Goal: Task Accomplishment & Management: Manage account settings

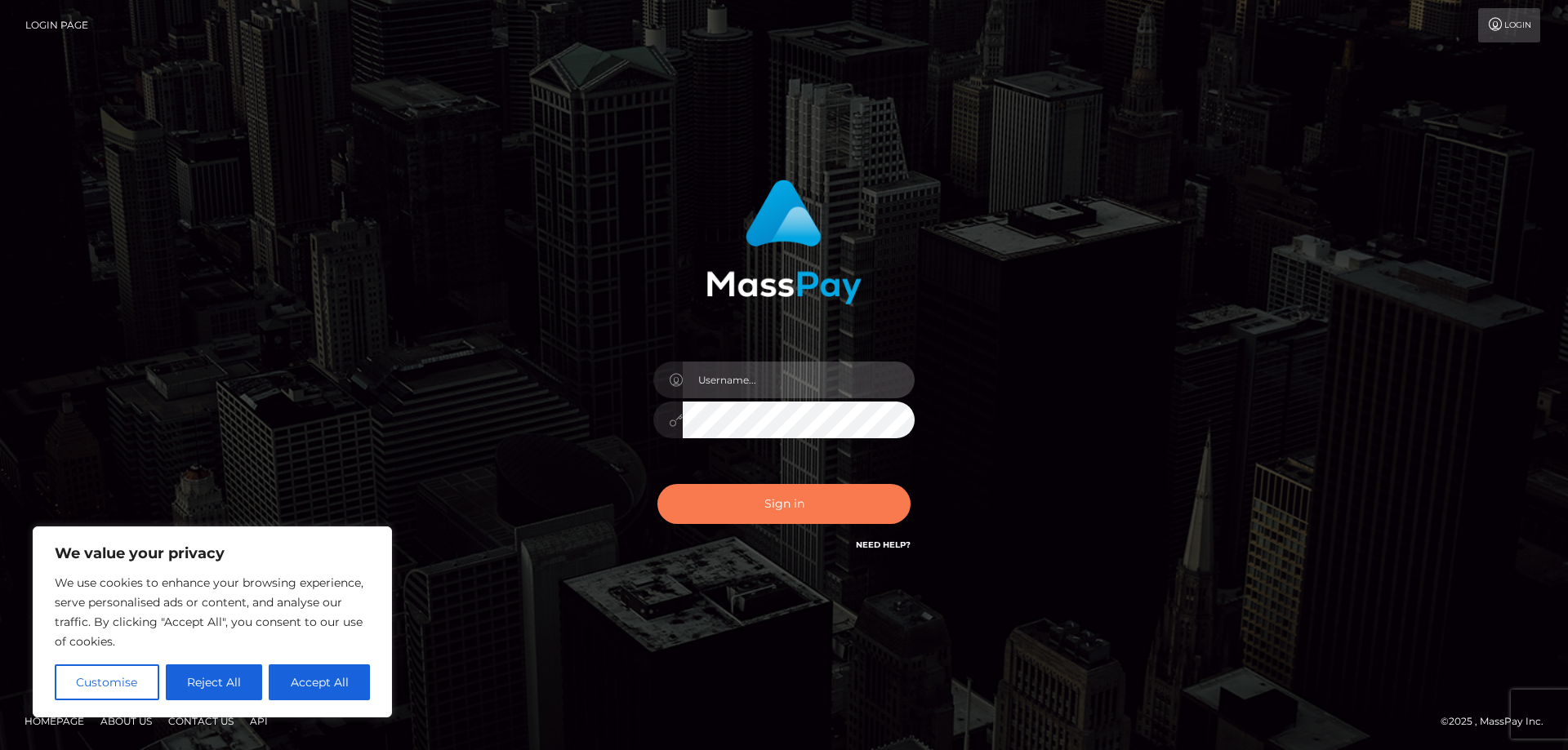
type input "mdelvalle"
click at [748, 491] on button "Sign in" at bounding box center [784, 503] width 253 height 40
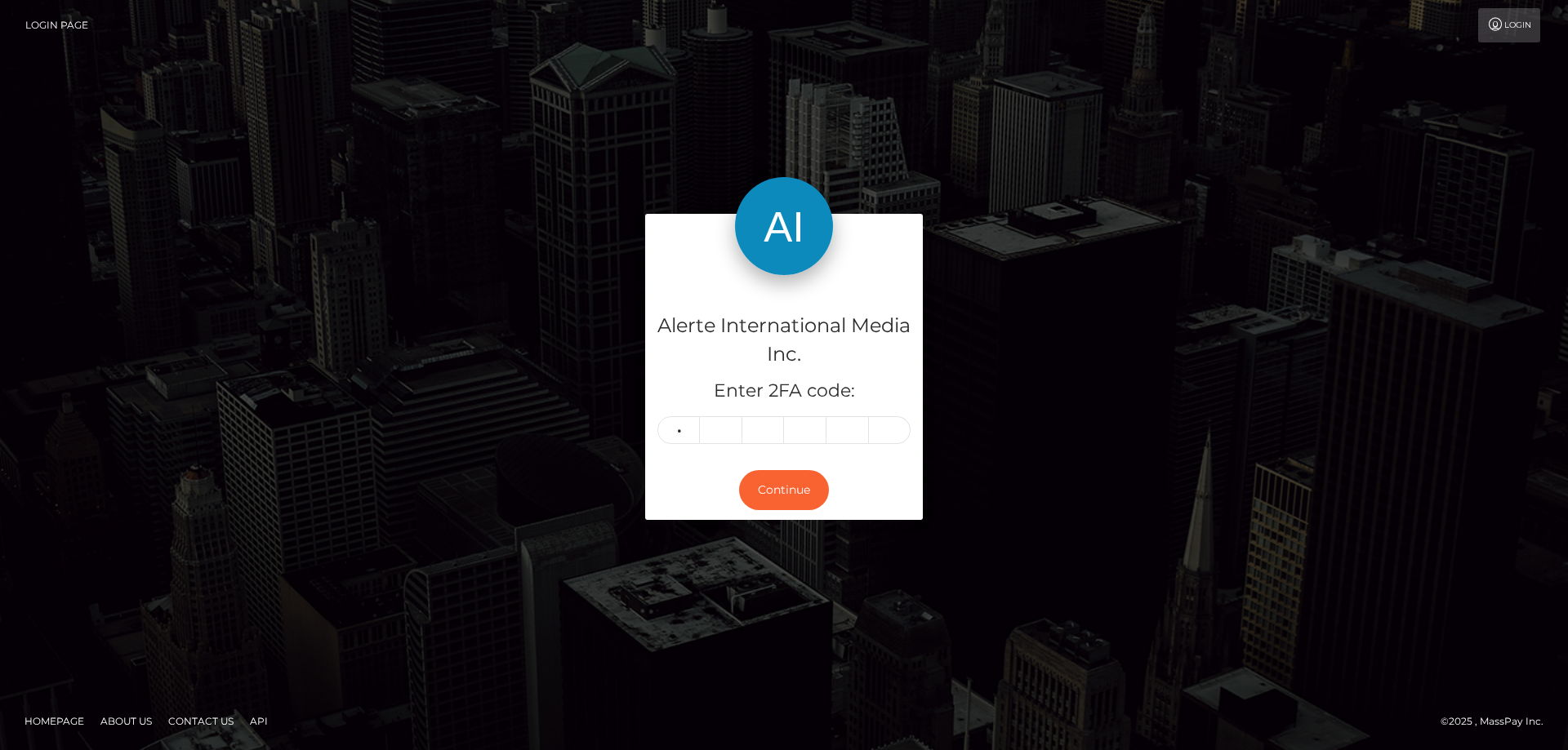
type input "6"
type input "4"
type input "8"
type input "2"
type input "4"
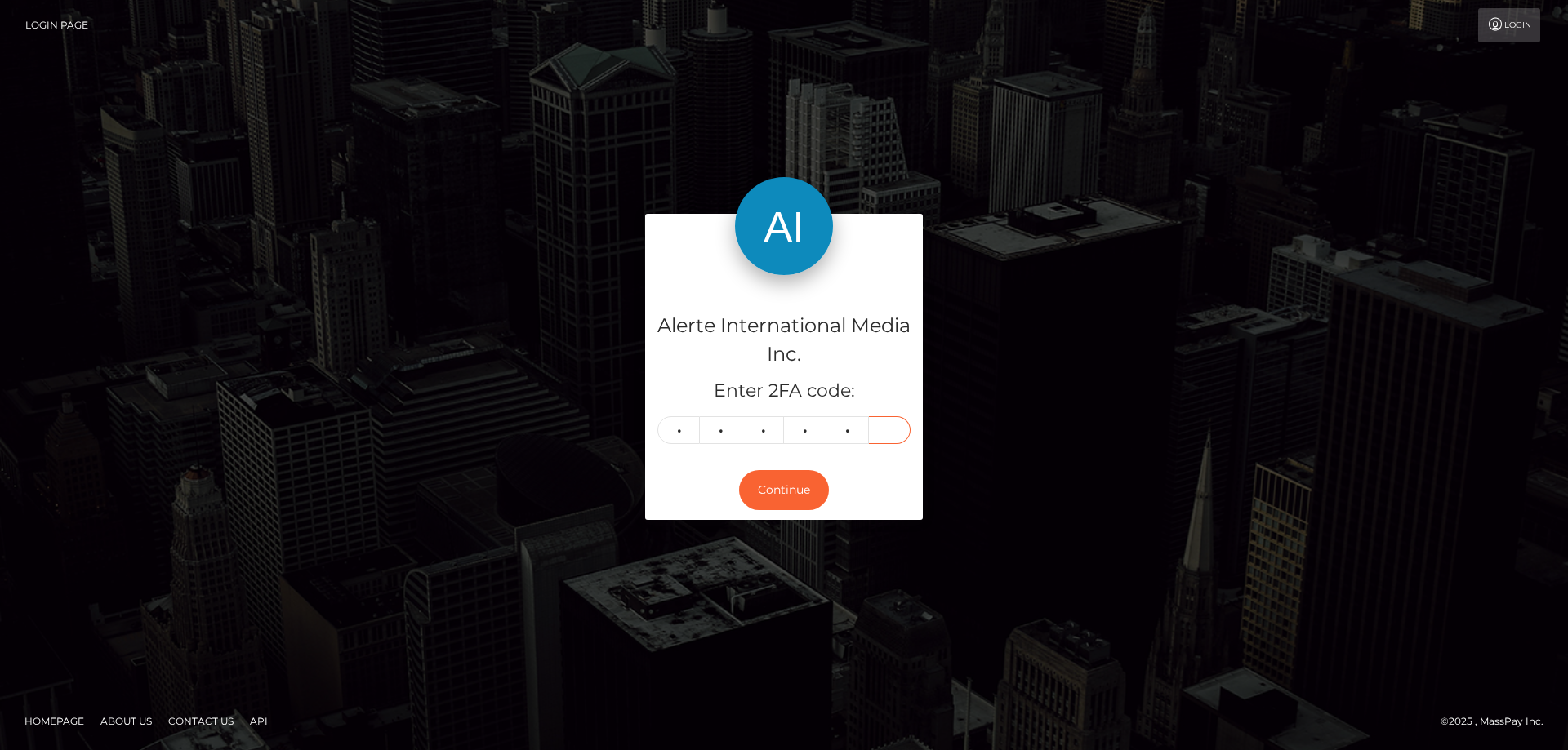
type input "8"
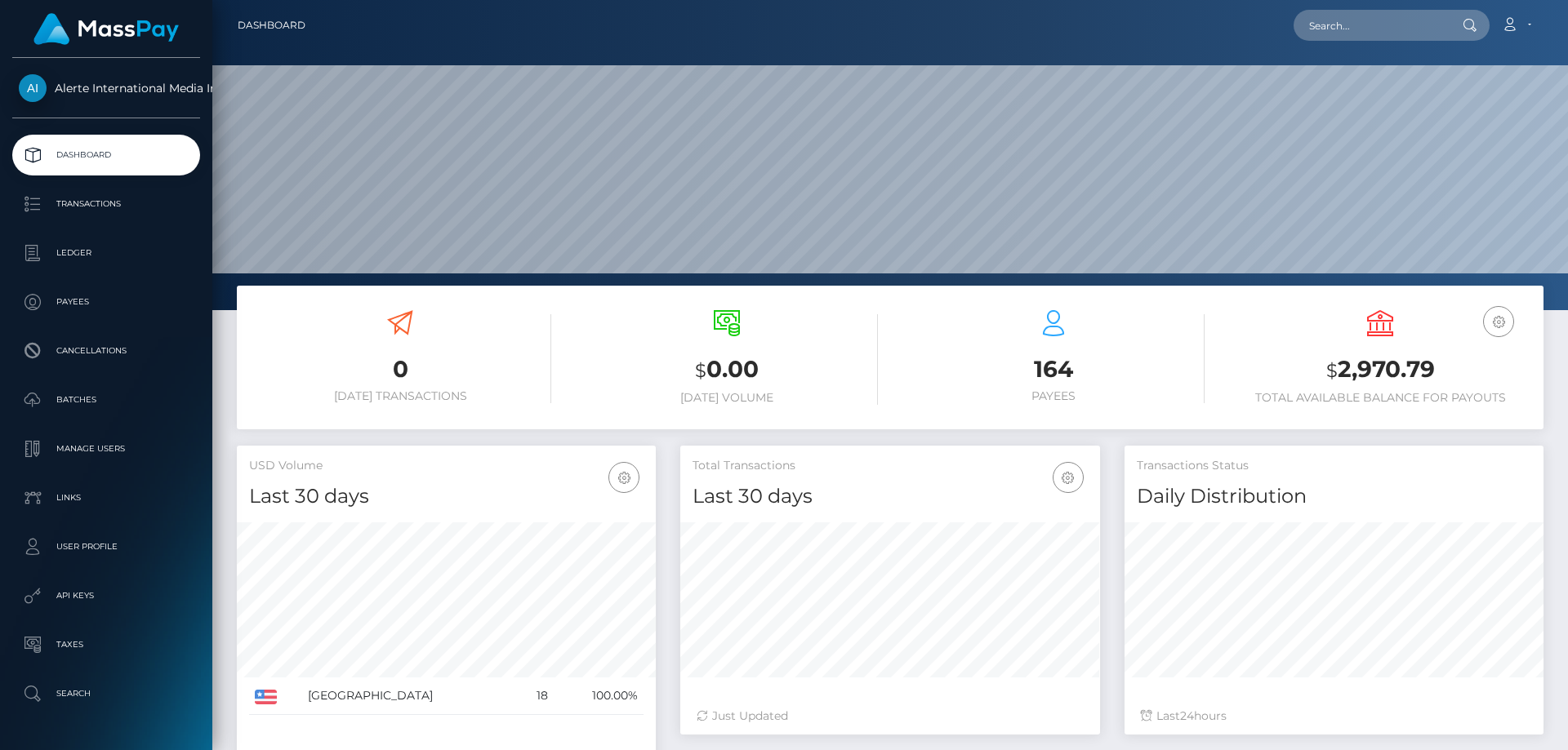
scroll to position [290, 419]
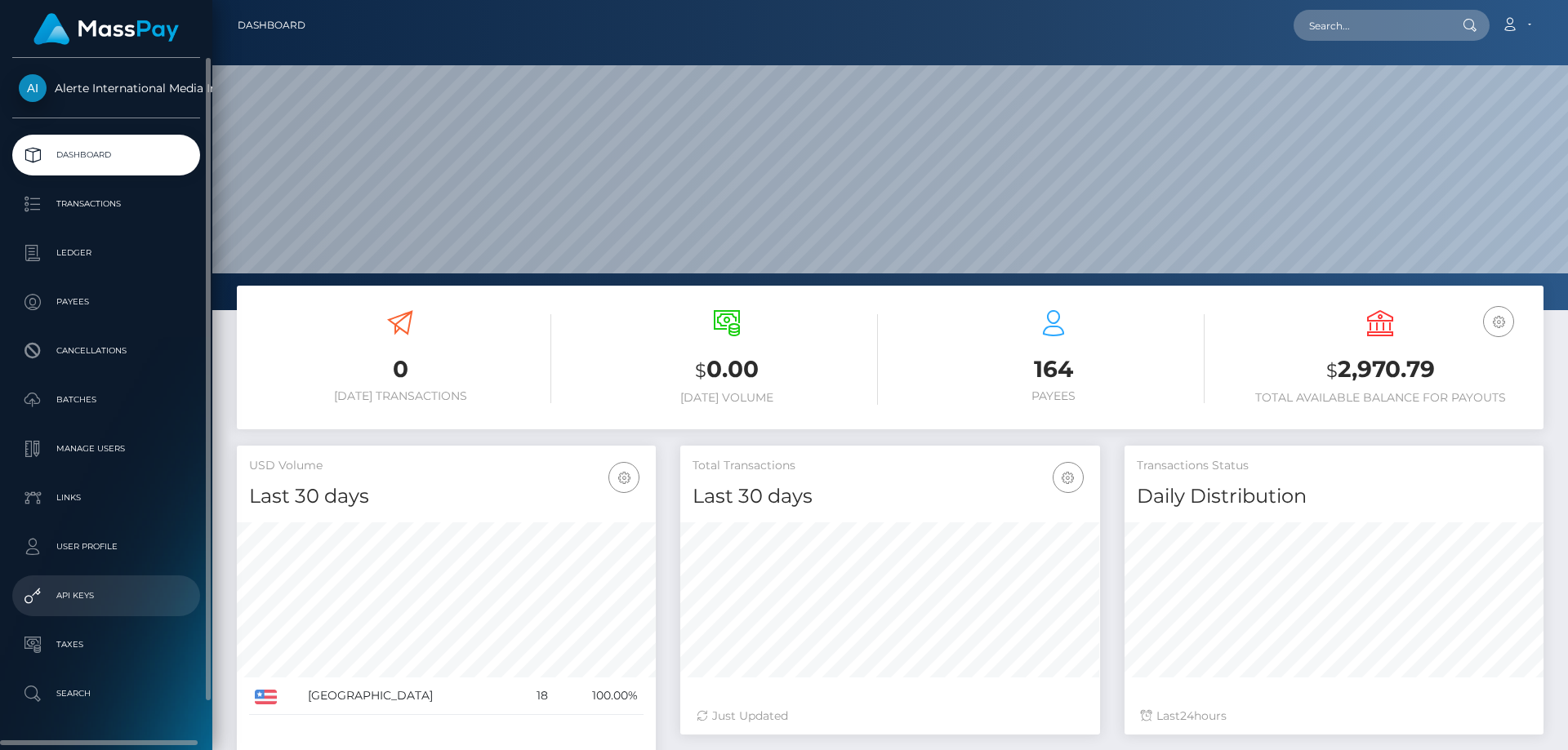
click at [90, 586] on p "API Keys" at bounding box center [105, 596] width 175 height 25
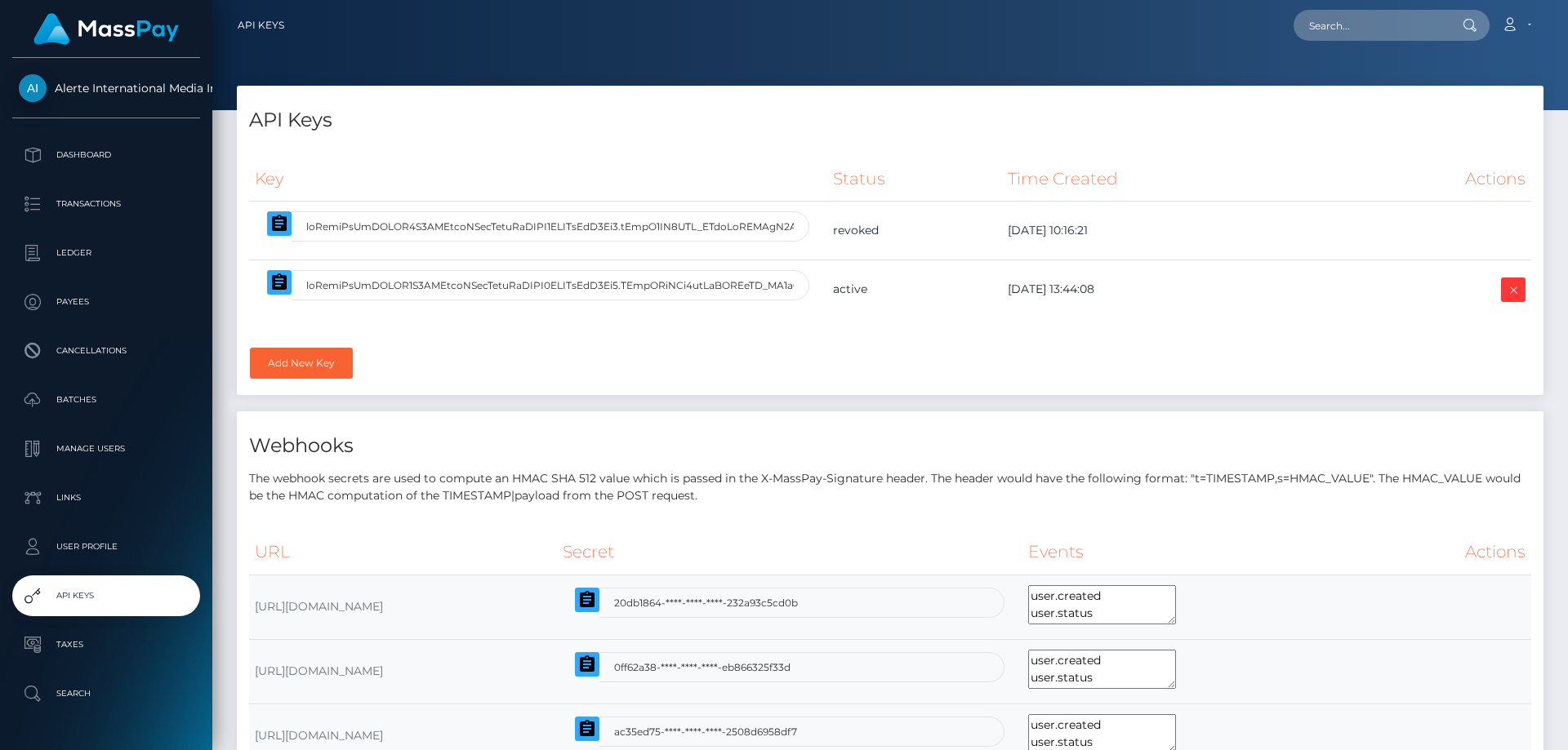
select select
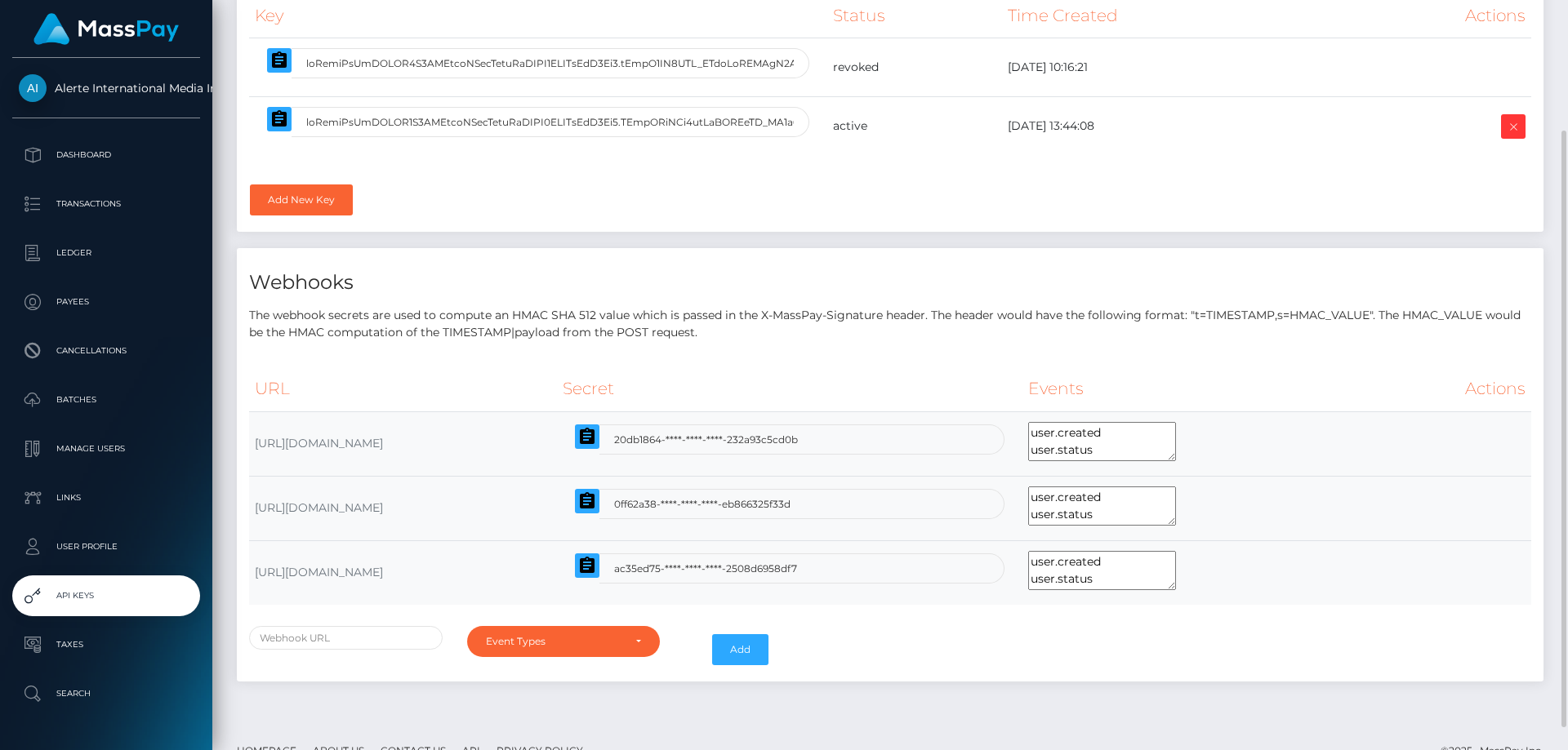
scroll to position [192, 0]
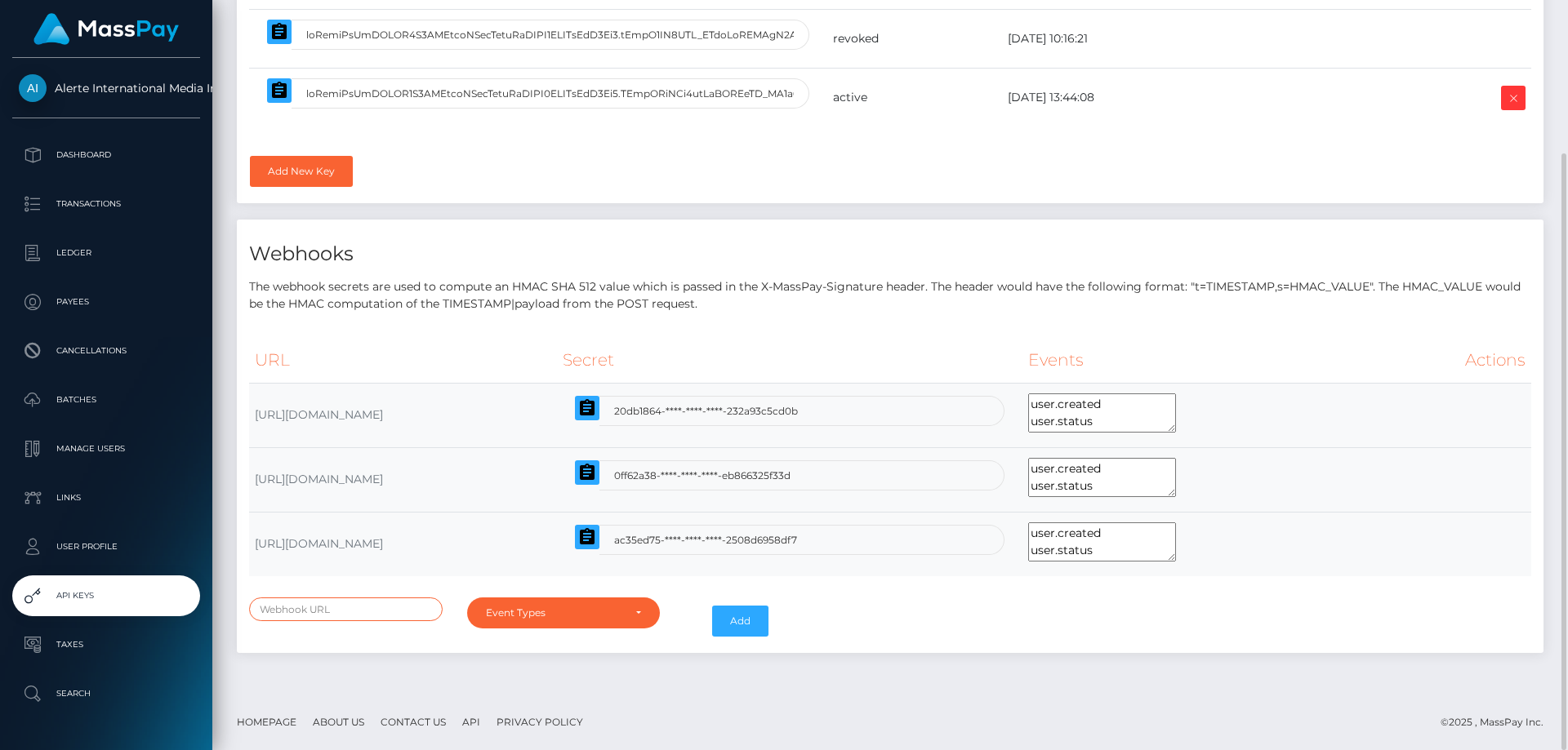
click at [400, 599] on input "text" at bounding box center [346, 610] width 193 height 24
paste input "[URL][DOMAIN_NAME]"
type input "https://admin.stripperfans.com/webhook/masspay/update-payout-status"
click at [631, 599] on div "Event Types" at bounding box center [563, 613] width 193 height 31
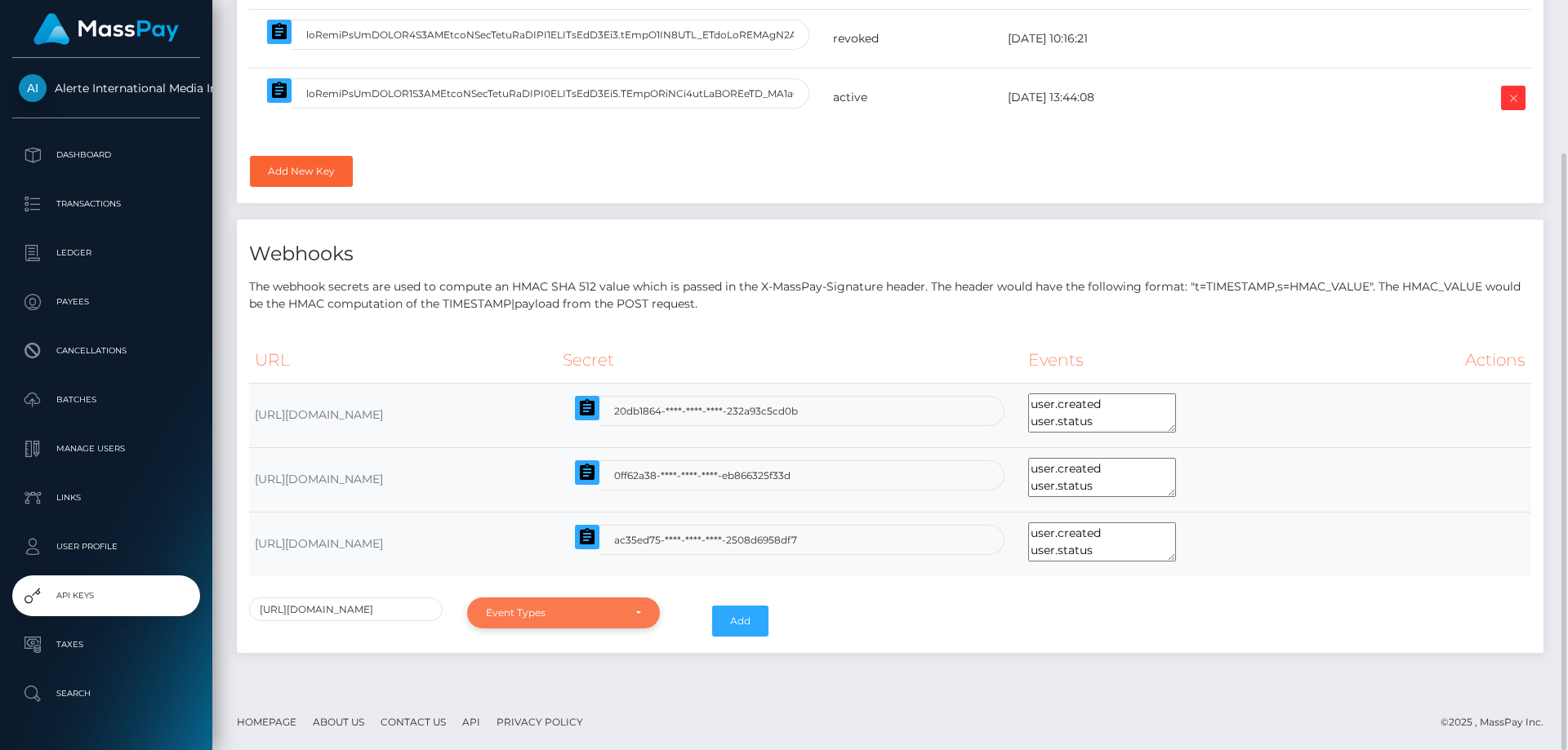
scroll to position [0, 0]
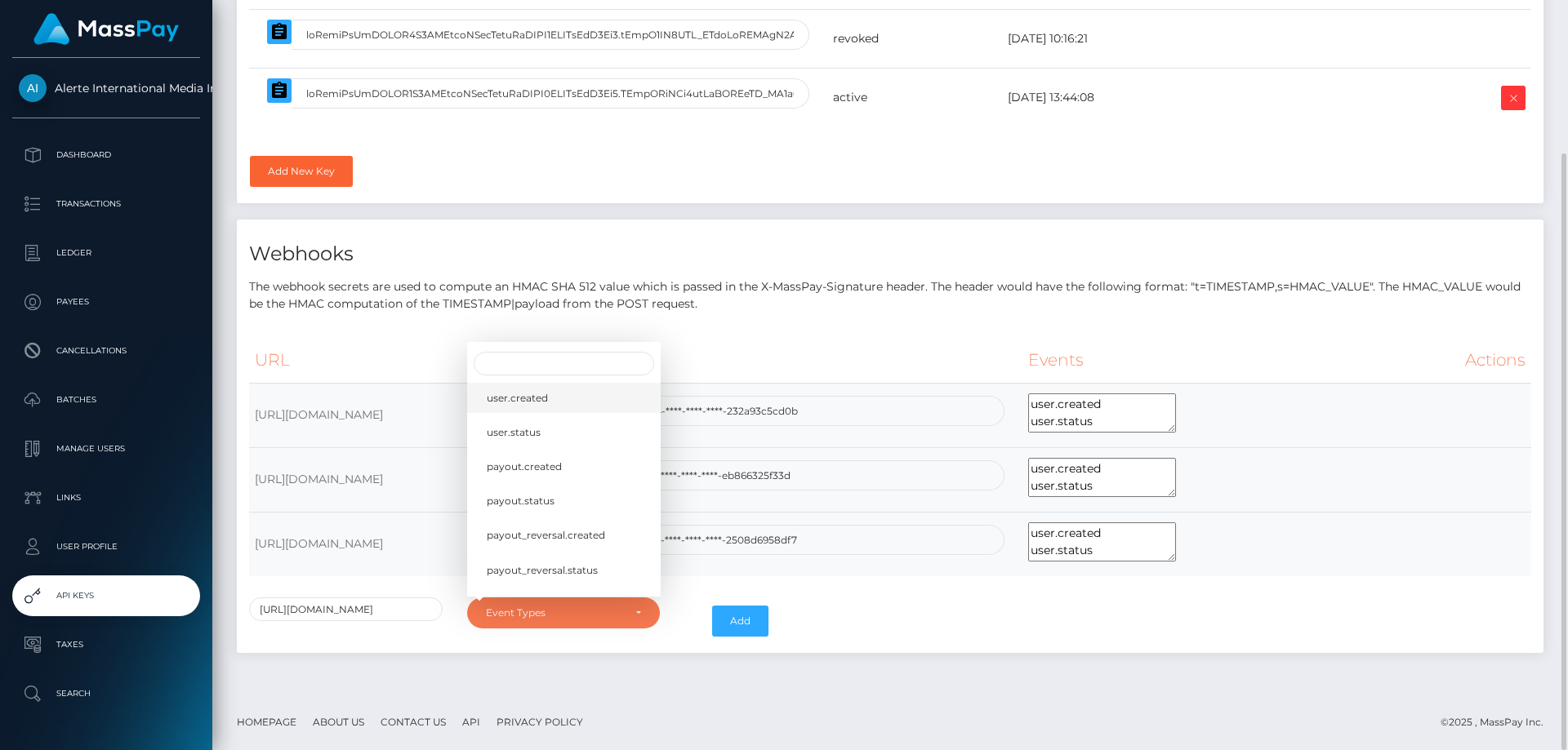
click at [592, 384] on link "user.created" at bounding box center [563, 397] width 193 height 30
select select "user.created"
click at [594, 429] on link "user.status" at bounding box center [563, 432] width 193 height 30
click at [599, 460] on link "payout.created" at bounding box center [563, 466] width 193 height 30
click at [601, 515] on link "payout.status" at bounding box center [563, 501] width 193 height 30
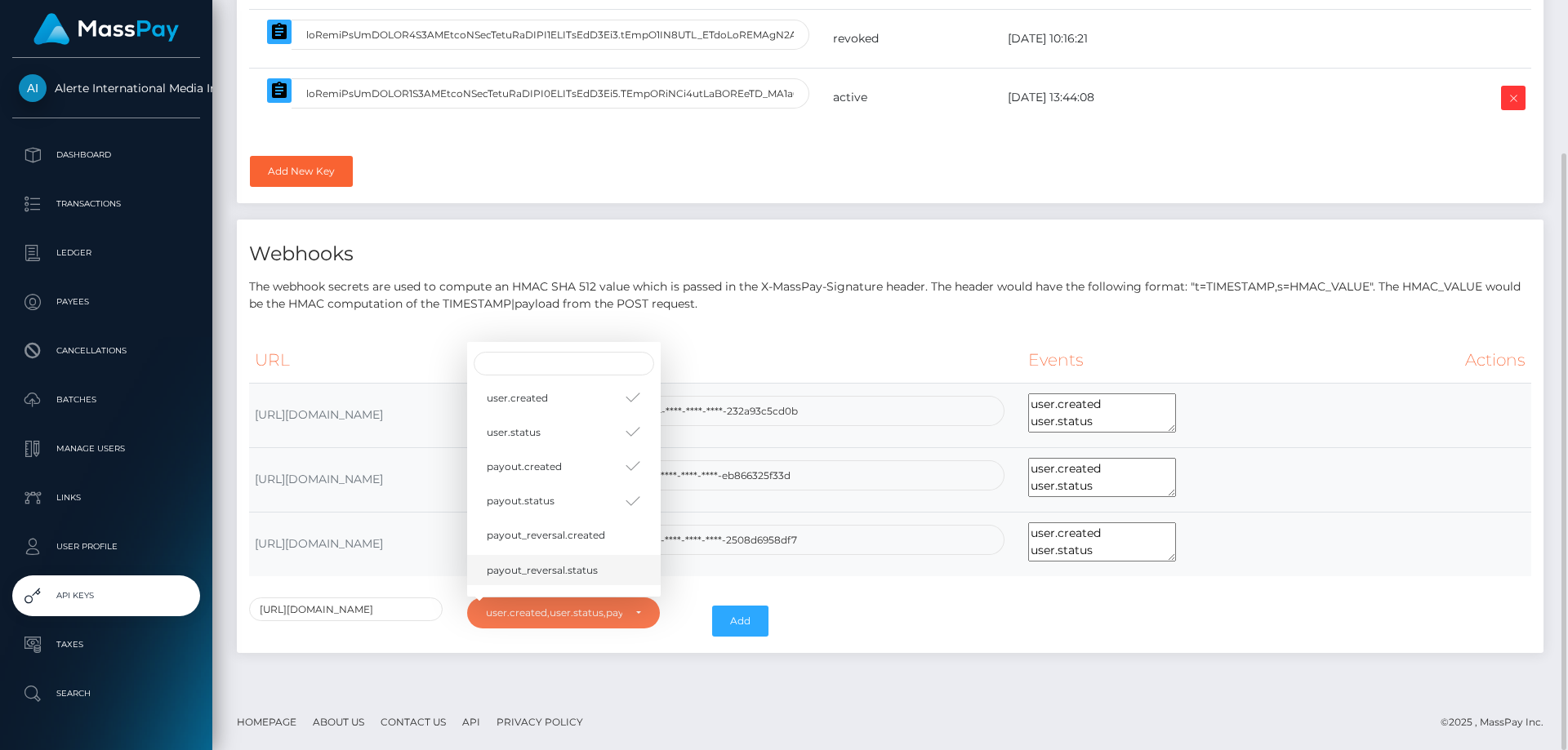
click at [602, 557] on link "payout_reversal.status" at bounding box center [563, 570] width 193 height 30
click at [605, 538] on link "payout_reversal.created" at bounding box center [563, 535] width 193 height 30
click at [586, 452] on link "load.created" at bounding box center [563, 441] width 193 height 30
click at [585, 474] on link "load.status" at bounding box center [563, 475] width 193 height 30
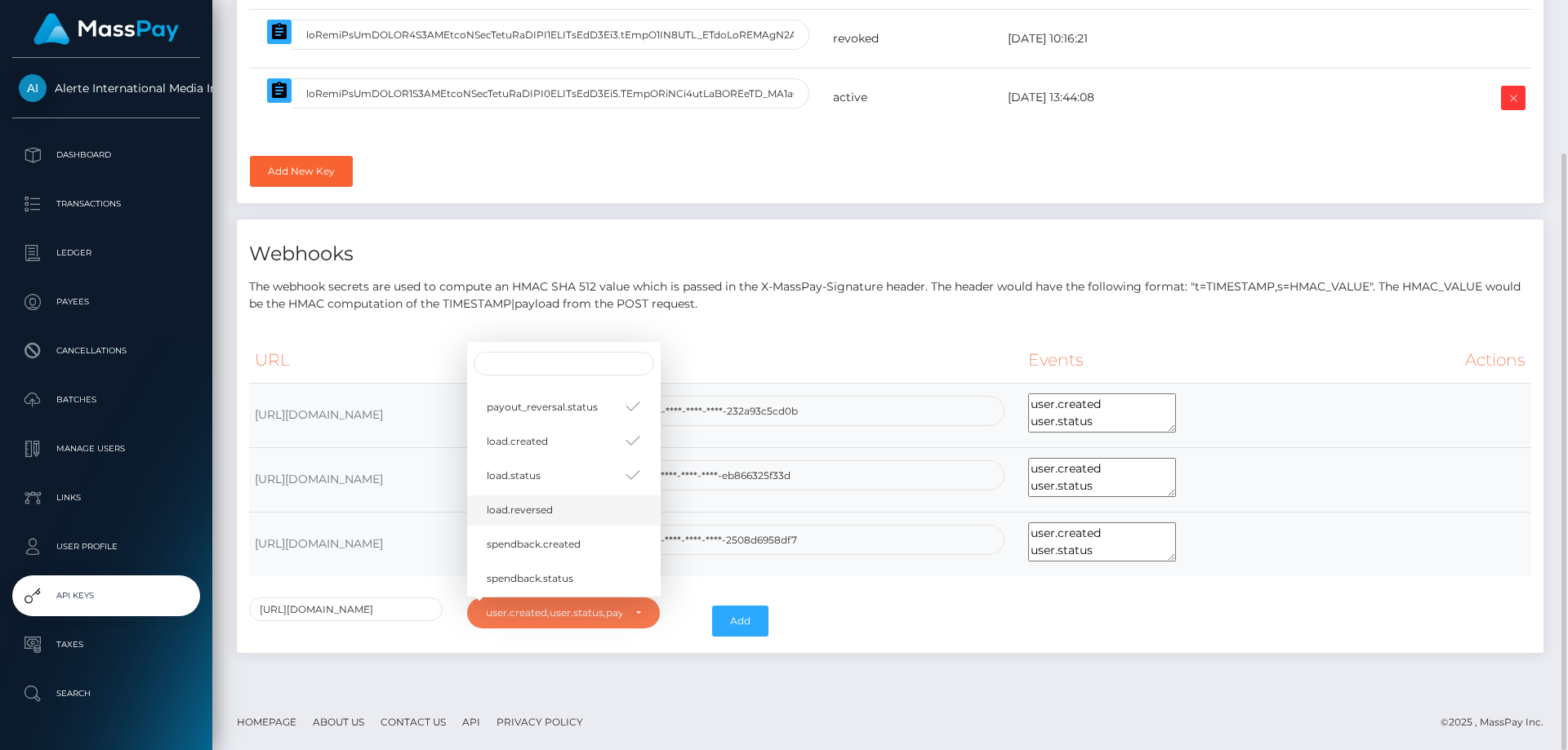
click at [589, 498] on link "load.reversed" at bounding box center [563, 509] width 193 height 30
click at [593, 536] on link "spendback.created" at bounding box center [563, 544] width 193 height 30
click at [593, 558] on link "spendback.created" at bounding box center [563, 544] width 193 height 30
click at [586, 585] on link "spendback.status" at bounding box center [563, 579] width 193 height 30
click at [586, 554] on link "spendback.created" at bounding box center [563, 544] width 193 height 30
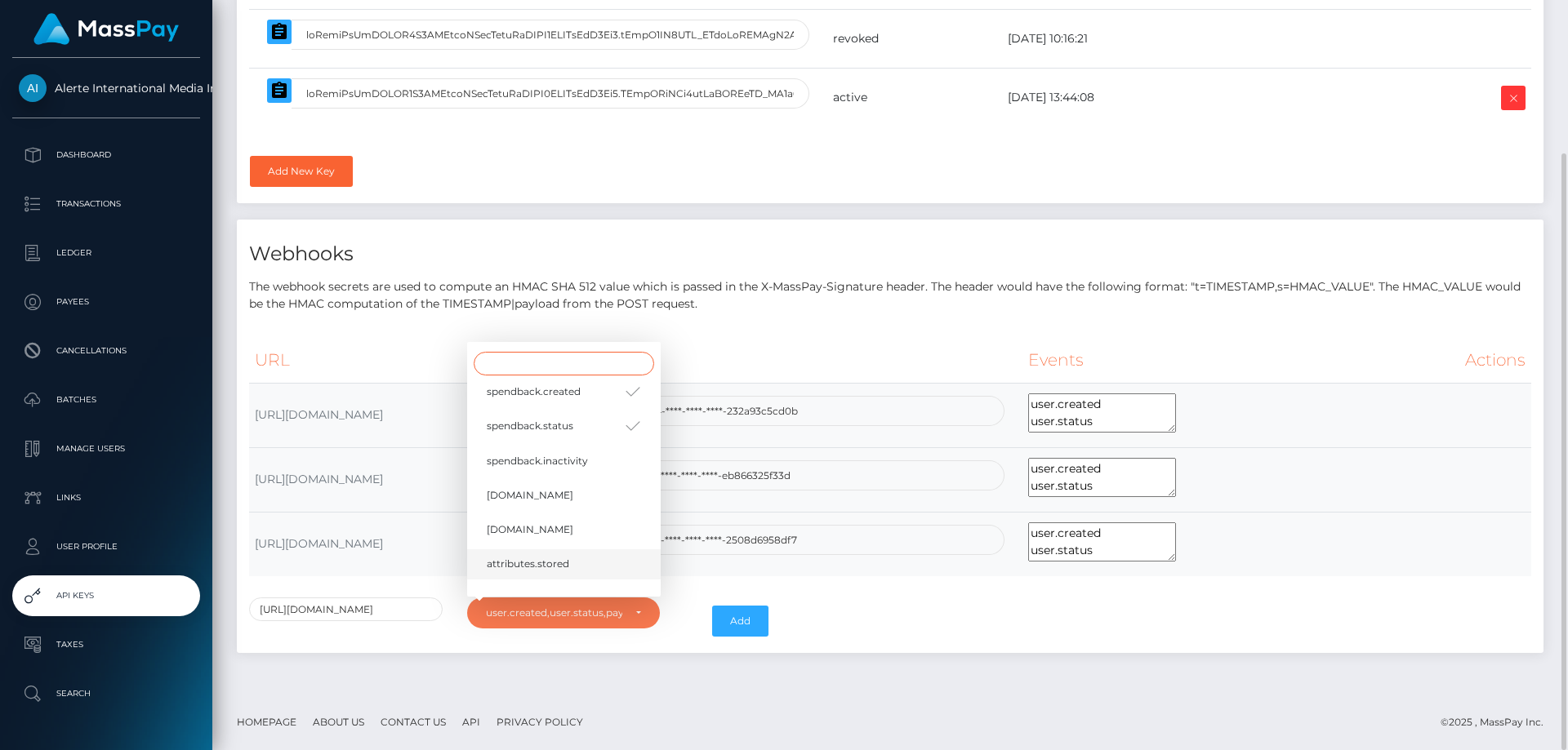
scroll to position [326, 0]
click at [572, 453] on span "spendback.inactivity" at bounding box center [538, 450] width 102 height 15
click at [567, 471] on link "[DOMAIN_NAME]" at bounding box center [563, 484] width 193 height 30
click at [564, 510] on link "[DOMAIN_NAME]" at bounding box center [563, 518] width 193 height 30
click at [572, 562] on link "attributes.stored" at bounding box center [563, 552] width 193 height 30
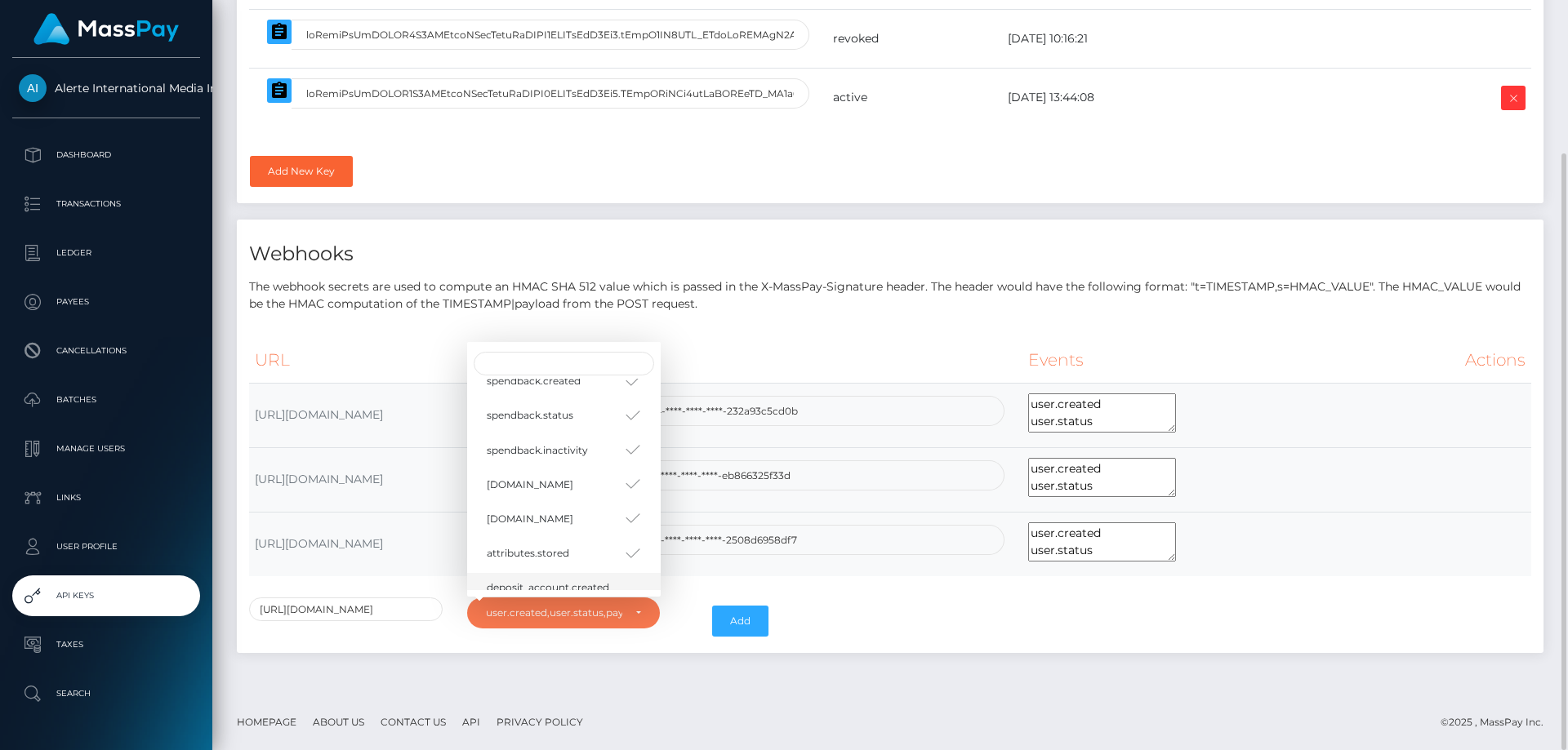
click at [574, 580] on span "deposit_account.created" at bounding box center [548, 587] width 123 height 15
click at [577, 494] on link "business.created" at bounding box center [563, 505] width 193 height 30
click at [580, 546] on link "business.status" at bounding box center [563, 539] width 193 height 30
click at [582, 572] on link "[DOMAIN_NAME]" at bounding box center [563, 574] width 193 height 30
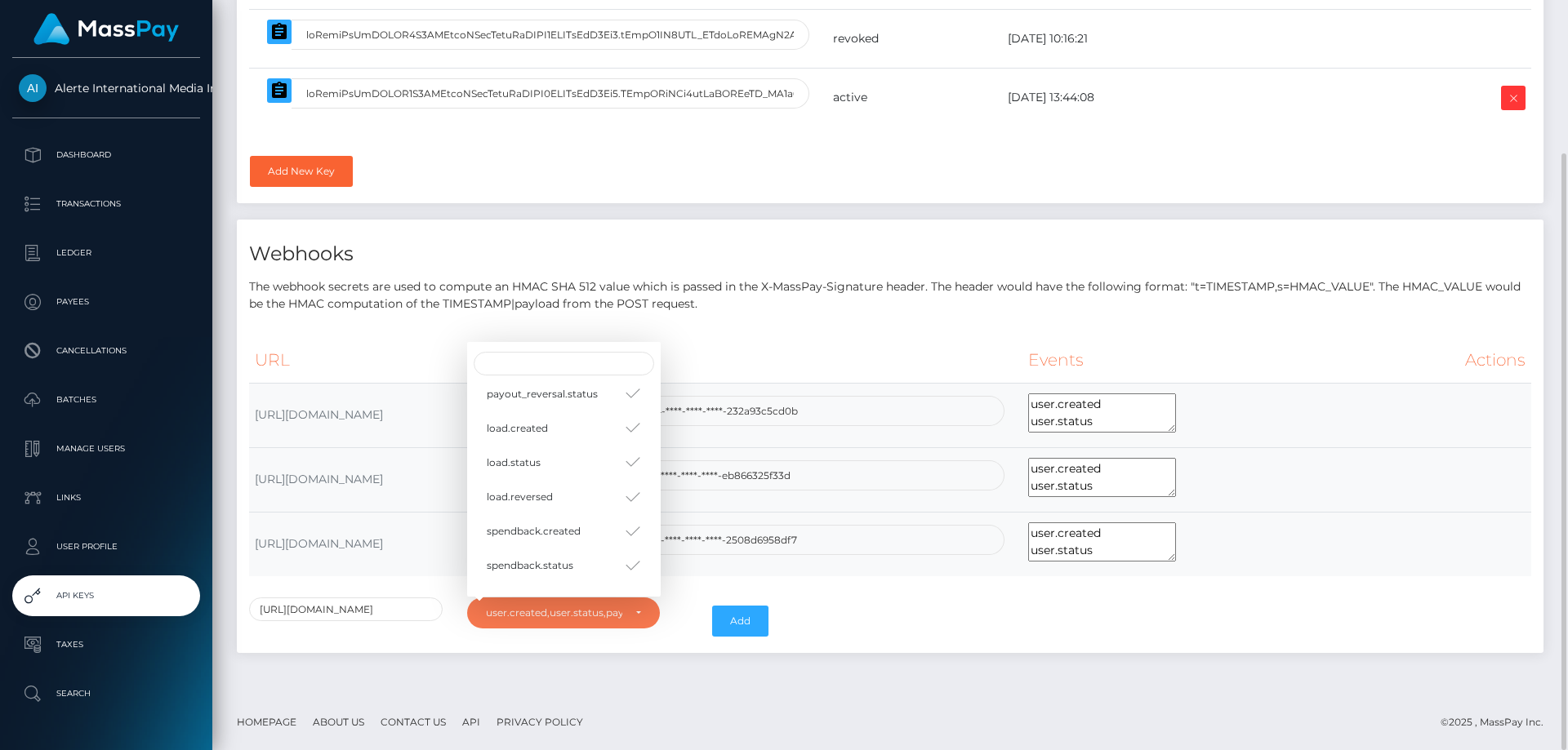
scroll to position [0, 0]
click at [741, 629] on button "Add" at bounding box center [740, 622] width 56 height 31
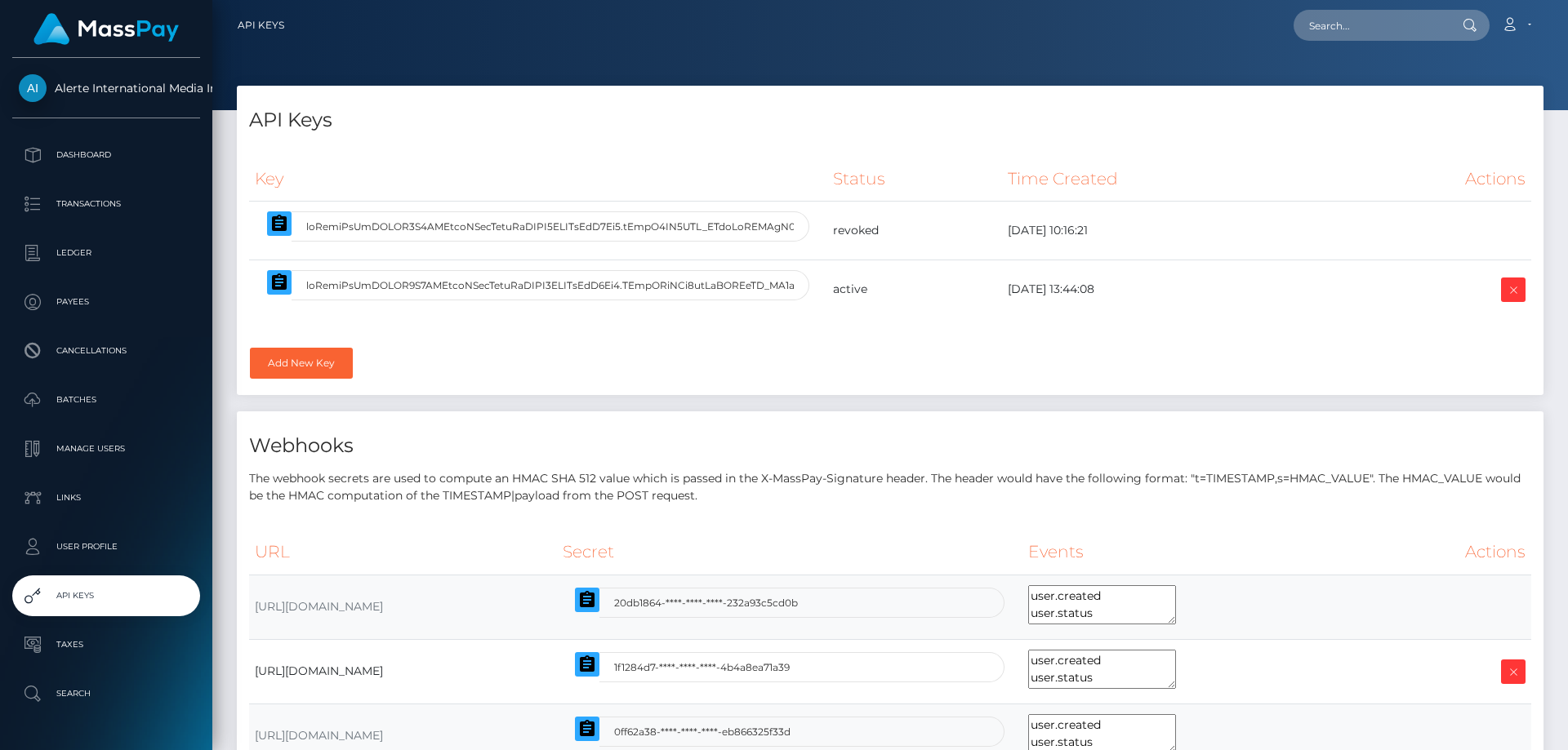
select select
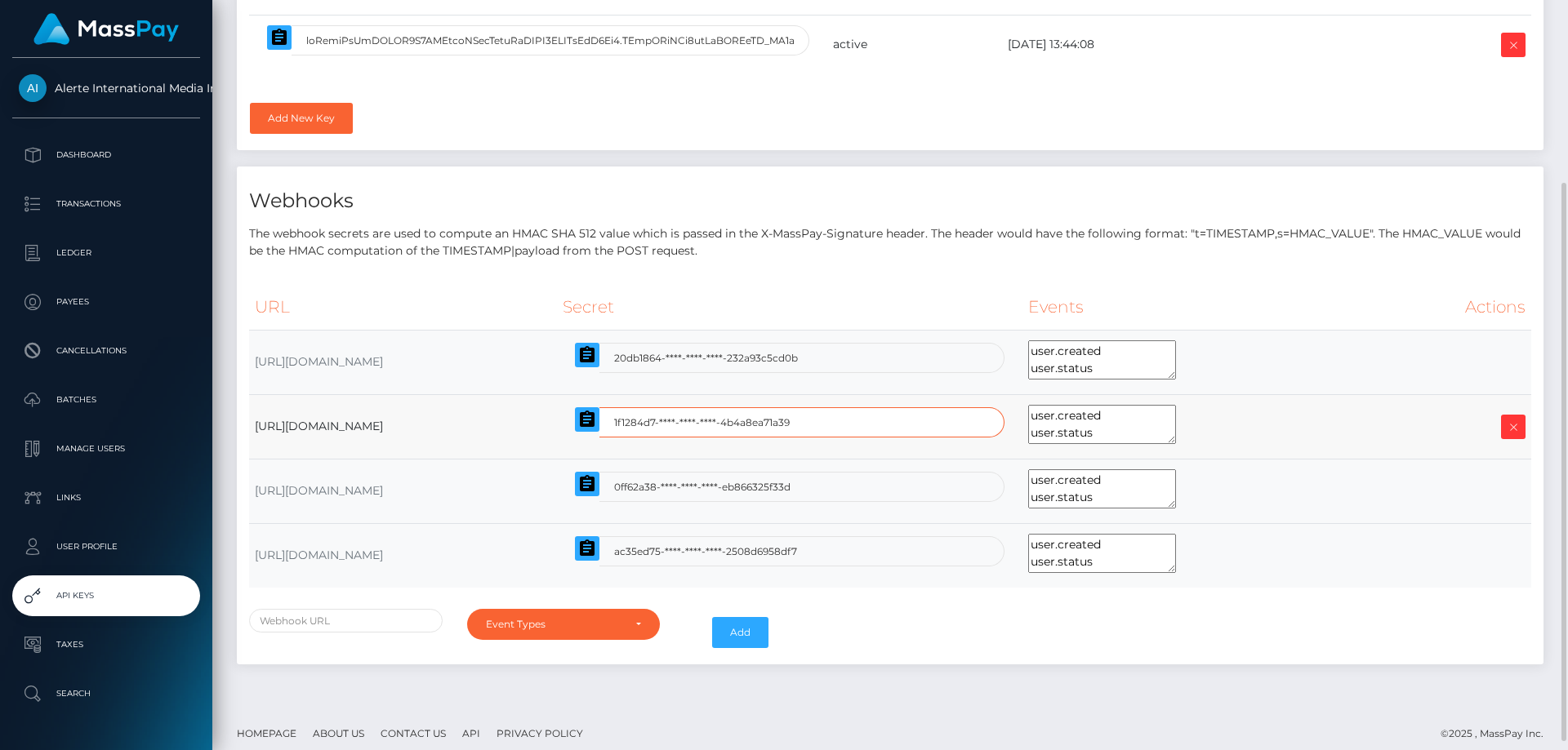
click at [1004, 438] on input "1f1284d7-****-****-****-4b4a8ea71a39" at bounding box center [802, 422] width 405 height 30
click at [594, 418] on icon "button" at bounding box center [587, 418] width 15 height 17
